Goal: Check status

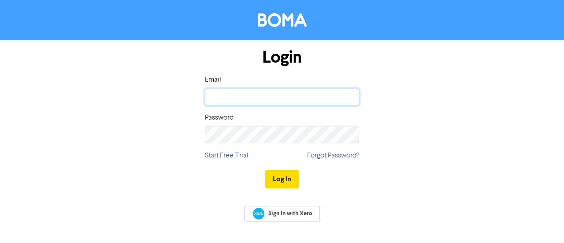
type input "alvin@ycssg.com"
click at [37, 90] on div "Login Email alvin@ycssg.com Password Start Free Trial Forgot Password? Log In" at bounding box center [282, 118] width 502 height 157
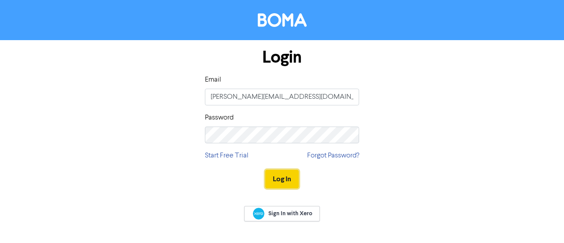
click at [279, 172] on button "Log In" at bounding box center [281, 179] width 33 height 19
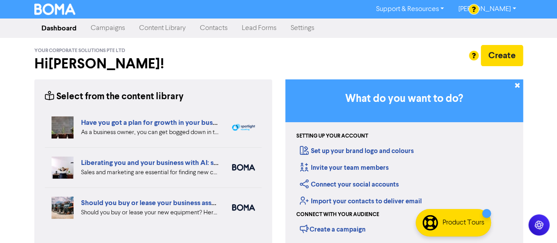
click at [111, 26] on link "Campaigns" at bounding box center [108, 28] width 48 height 18
